Goal: Task Accomplishment & Management: Use online tool/utility

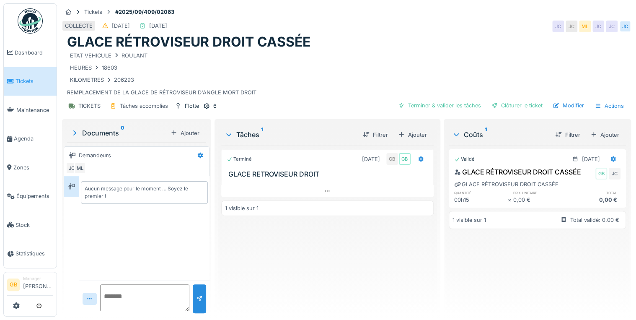
click at [27, 24] on img at bounding box center [30, 20] width 25 height 25
